Goal: Information Seeking & Learning: Understand process/instructions

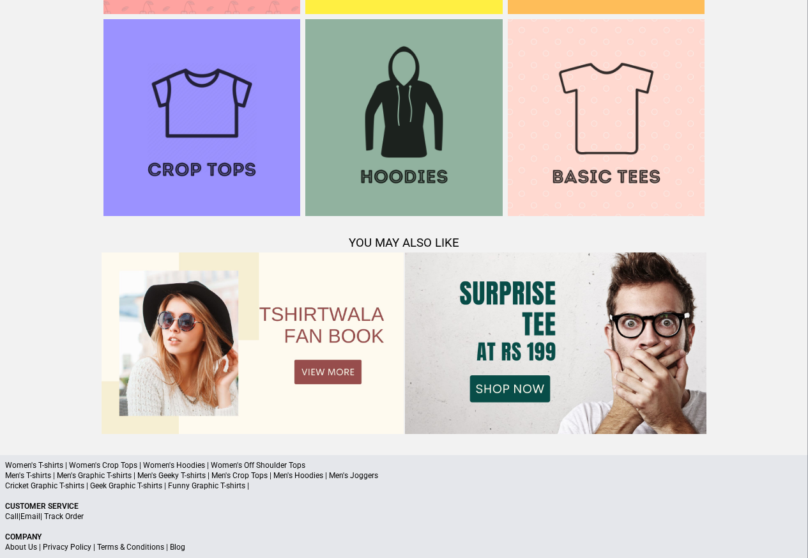
scroll to position [1233, 0]
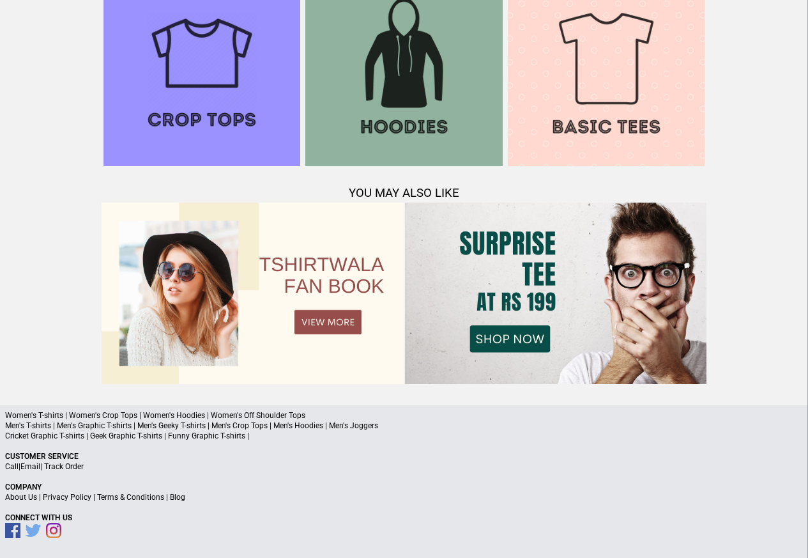
click at [128, 497] on link "Terms & Conditions" at bounding box center [130, 497] width 67 height 9
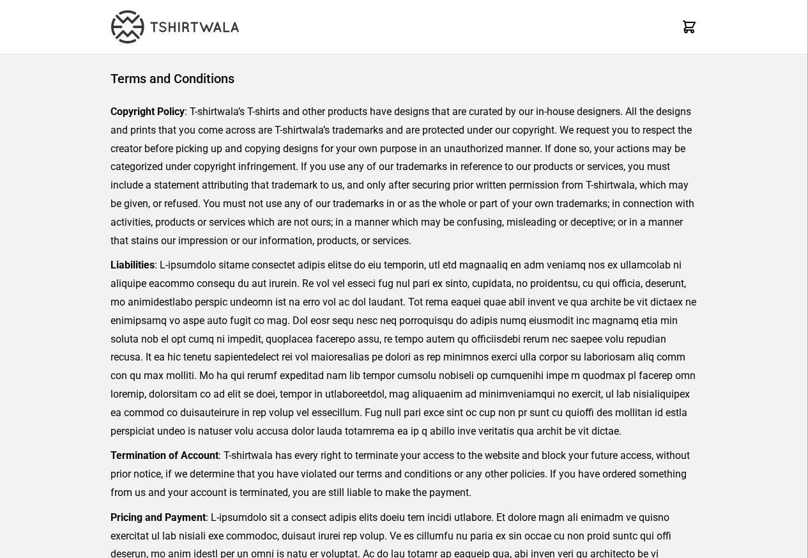
scroll to position [294, 0]
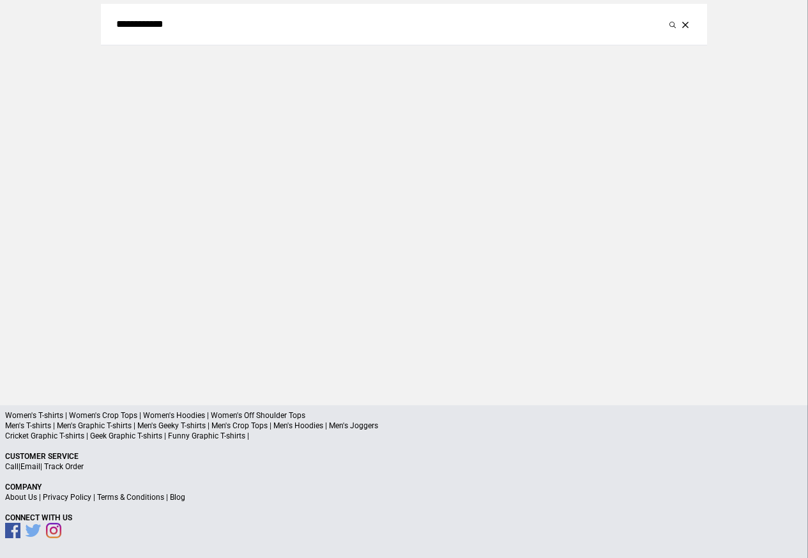
scroll to position [59, 0]
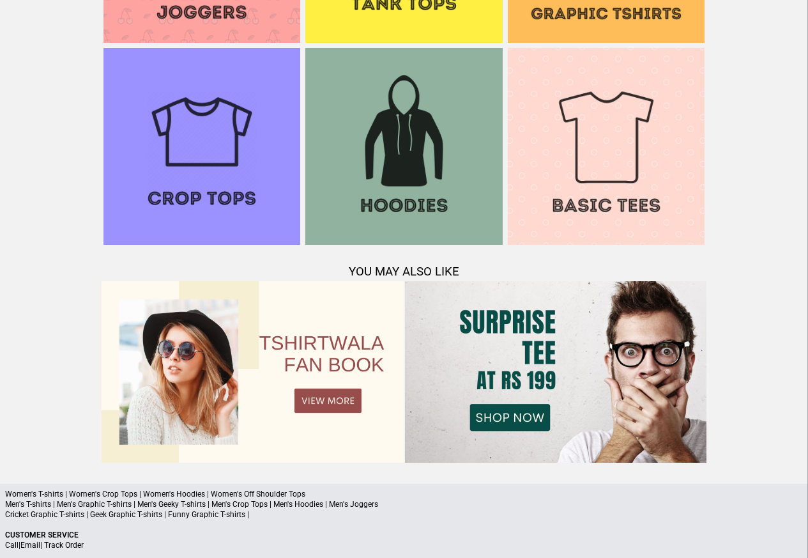
scroll to position [1233, 0]
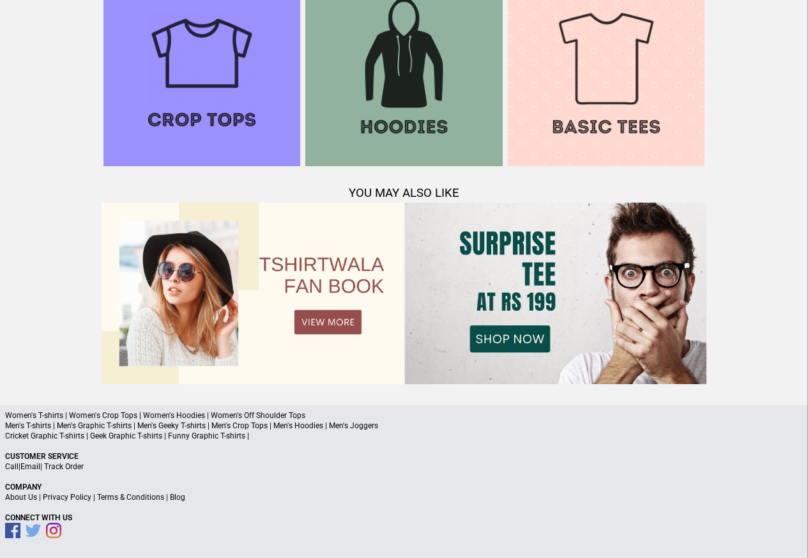
click at [81, 498] on link "Privacy Policy" at bounding box center [67, 497] width 49 height 9
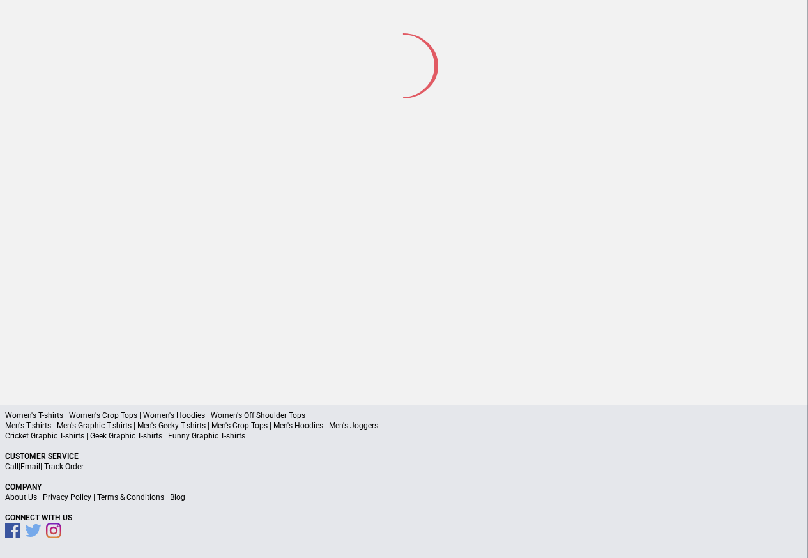
scroll to position [59, 0]
